Goal: Information Seeking & Learning: Find specific page/section

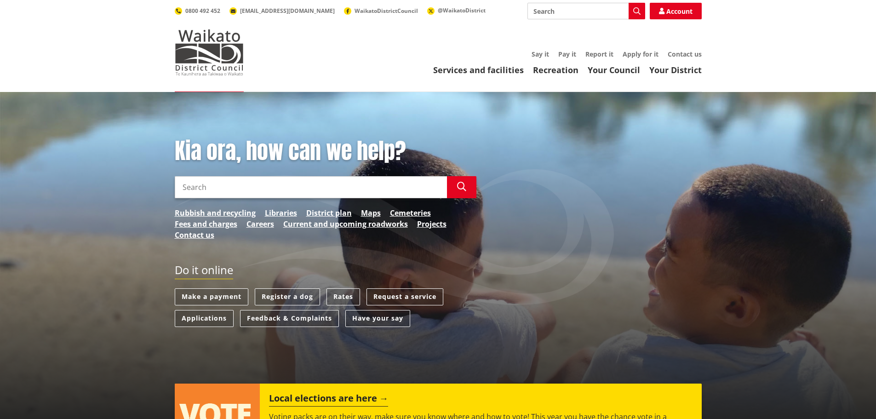
scroll to position [276, 0]
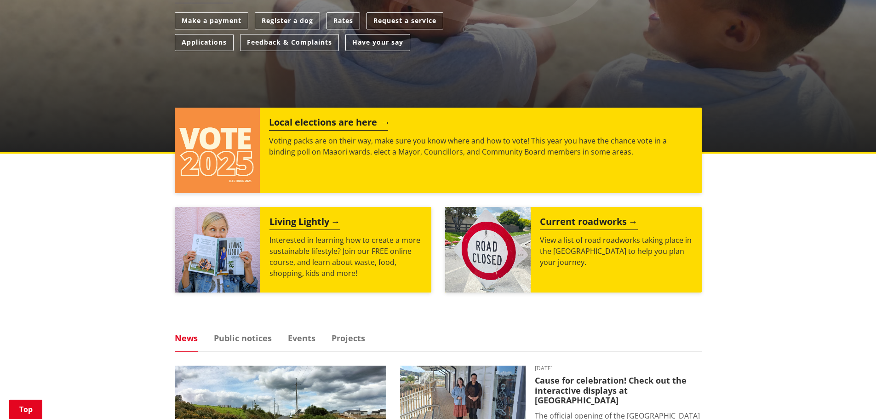
click at [334, 131] on div "Local elections are here Voting packs are on their way, make sure you know wher…" at bounding box center [481, 151] width 442 height 86
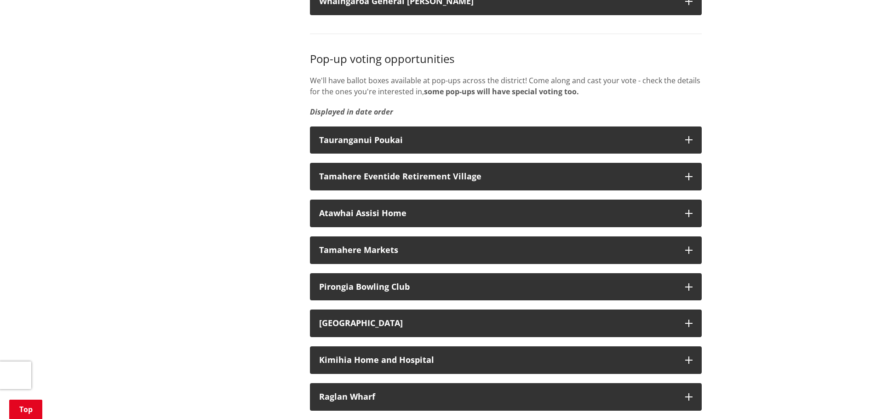
scroll to position [1380, 0]
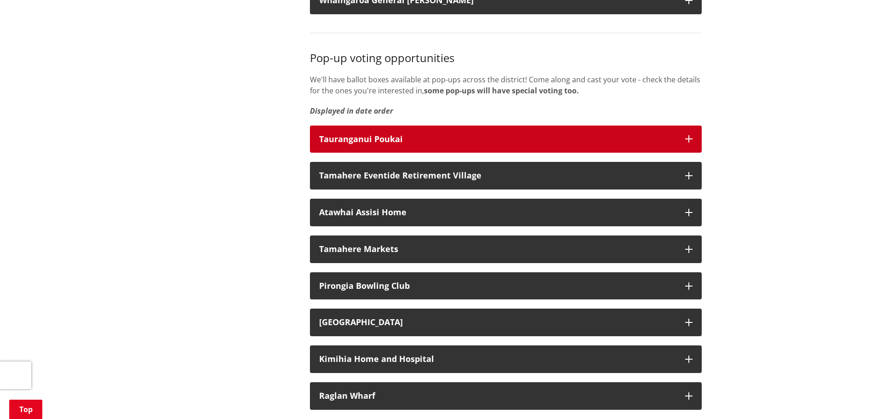
click at [343, 153] on button "Tauranganui Poukai" at bounding box center [506, 140] width 392 height 28
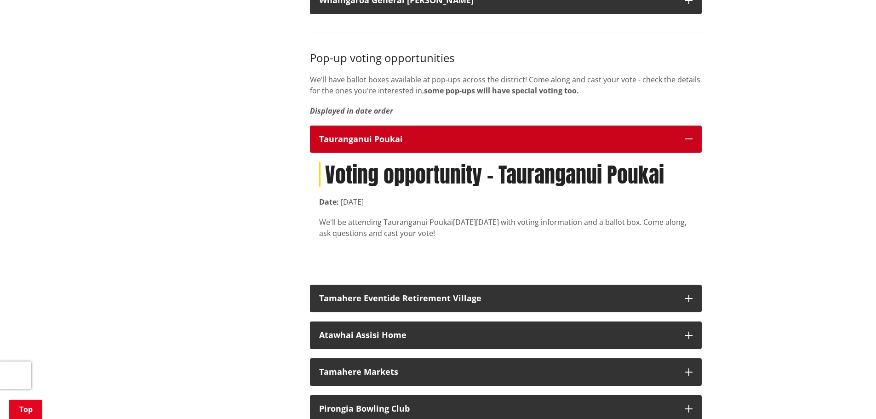
click at [343, 153] on button "Tauranganui Poukai" at bounding box center [506, 140] width 392 height 28
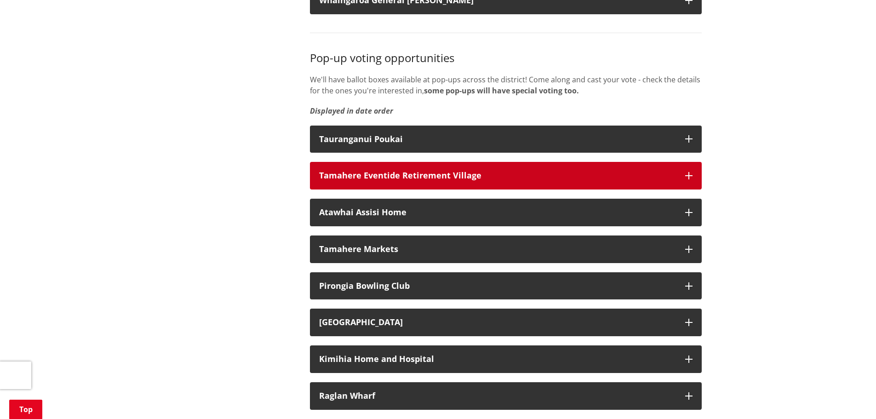
click at [351, 180] on div "Tamahere Eventide Retirement Village" at bounding box center [497, 175] width 357 height 9
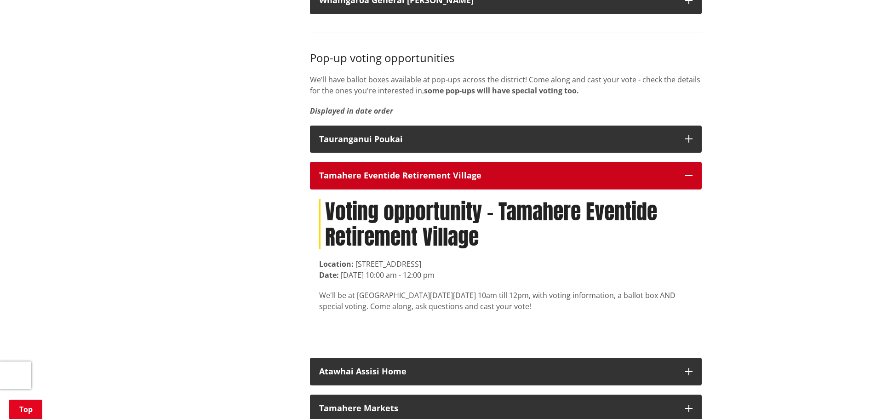
click at [351, 180] on div "Tamahere Eventide Retirement Village" at bounding box center [497, 175] width 357 height 9
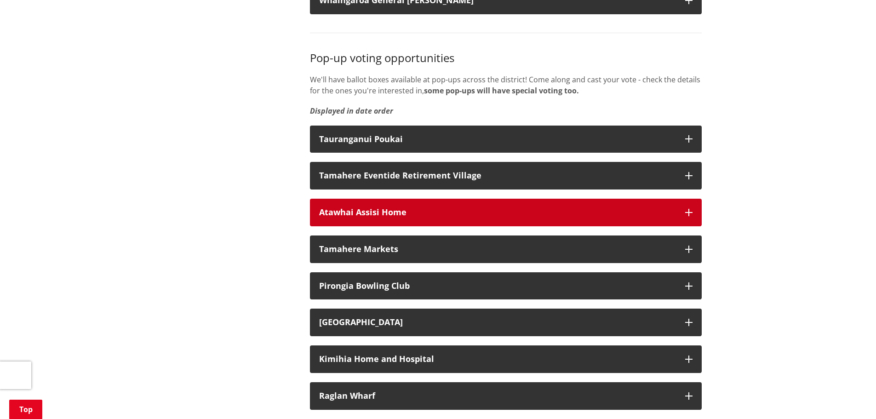
click at [342, 217] on div "Atawhai Assisi Home" at bounding box center [497, 212] width 357 height 9
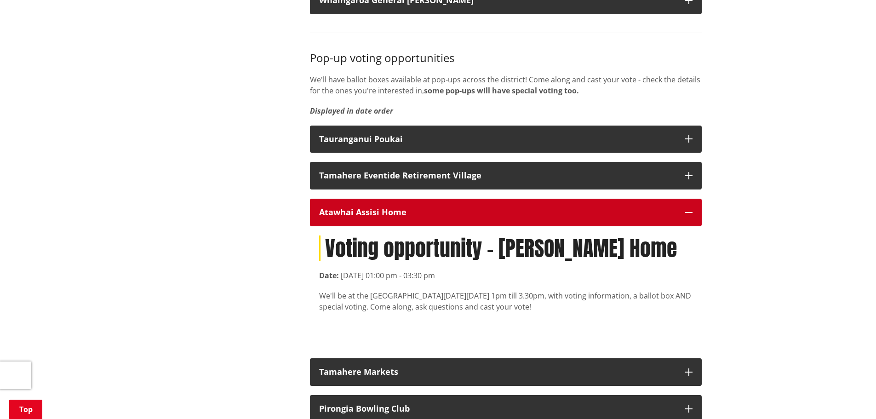
click at [342, 217] on div "Atawhai Assisi Home" at bounding box center [497, 212] width 357 height 9
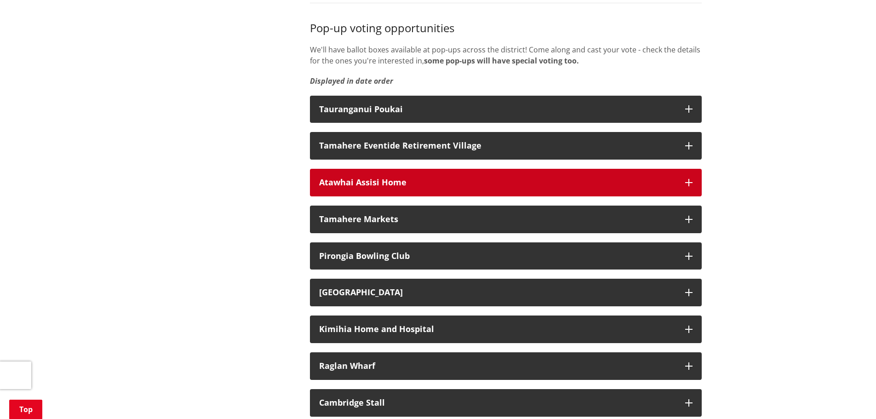
scroll to position [1426, 0]
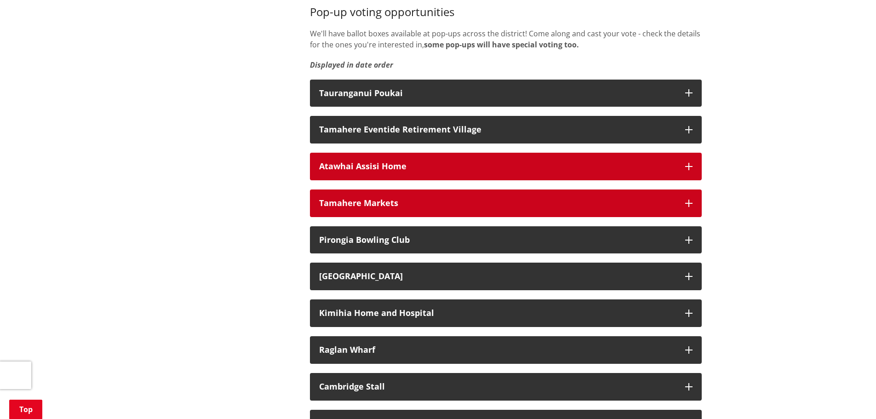
click at [342, 217] on button "Tamahere Markets" at bounding box center [506, 203] width 392 height 28
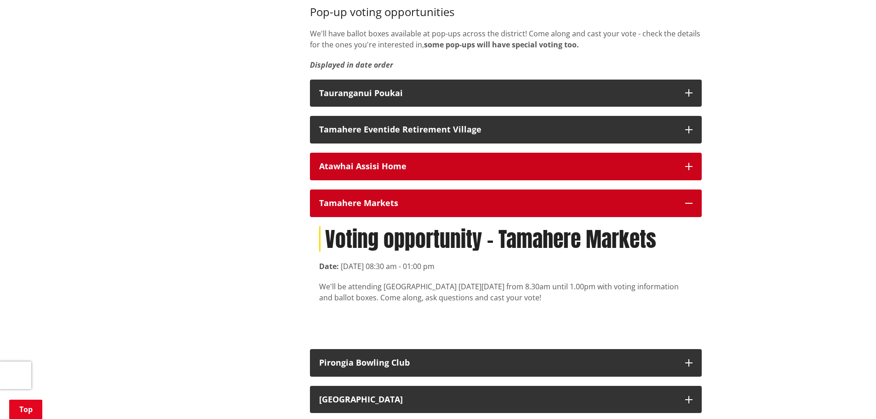
click at [342, 217] on button "Tamahere Markets" at bounding box center [506, 203] width 392 height 28
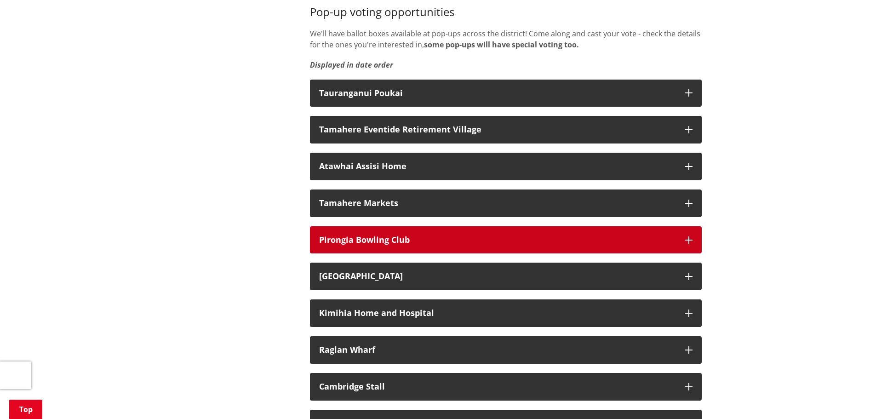
click at [356, 245] on div "Pirongia Bowling Club" at bounding box center [497, 239] width 357 height 9
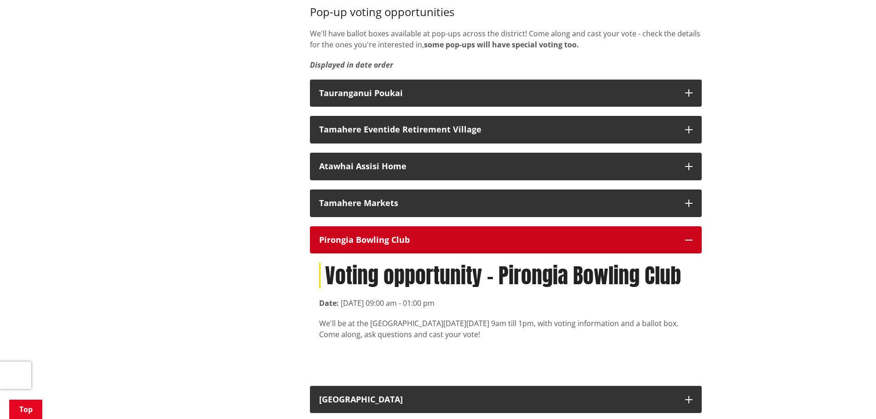
click at [356, 245] on div "Pirongia Bowling Club" at bounding box center [497, 239] width 357 height 9
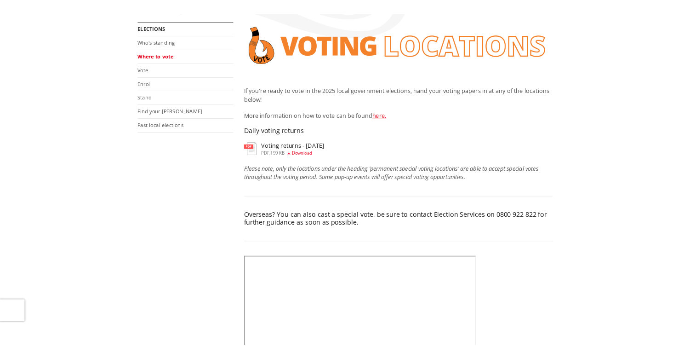
scroll to position [46, 0]
